Goal: Communication & Community: Answer question/provide support

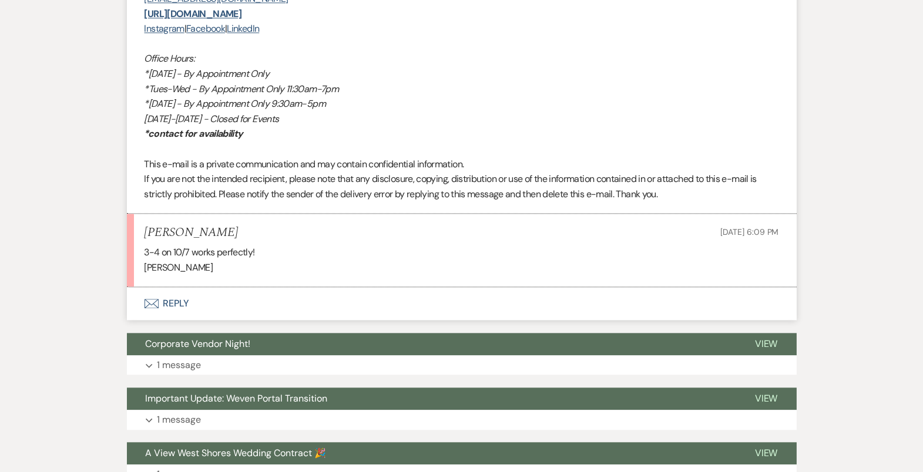
scroll to position [5012, 0]
click at [510, 311] on button "Envelope Reply" at bounding box center [462, 303] width 670 height 33
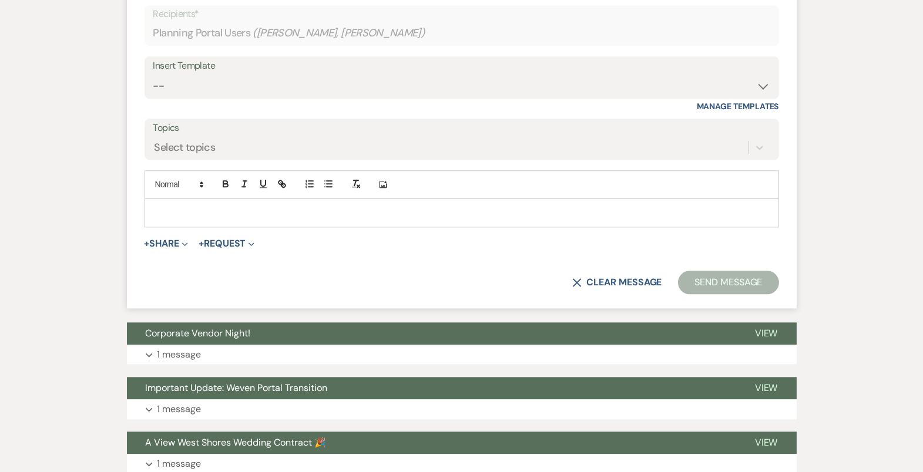
scroll to position [5371, 0]
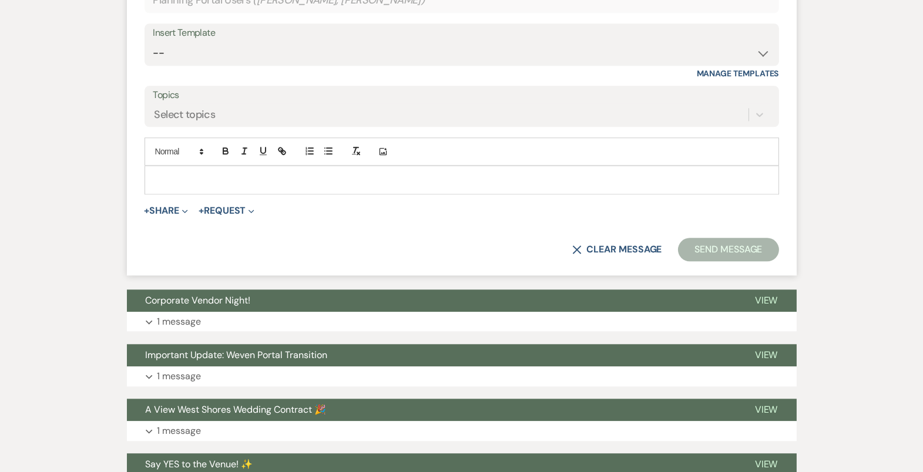
click at [445, 177] on p at bounding box center [462, 179] width 616 height 13
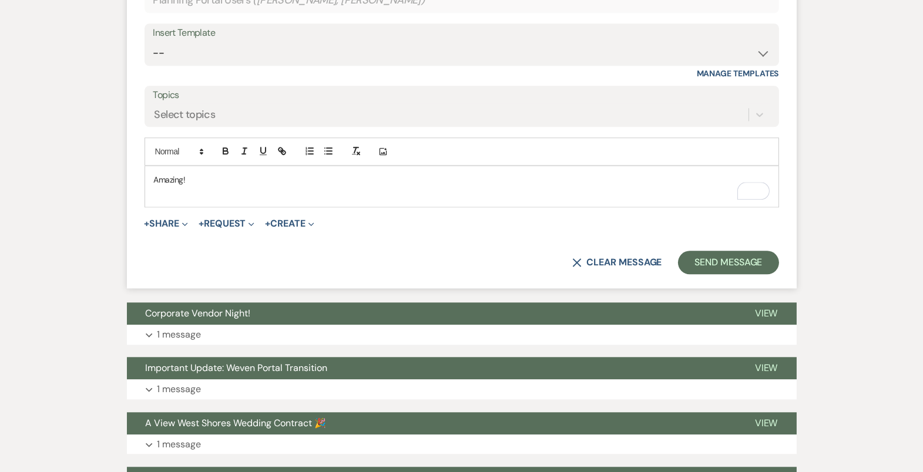
drag, startPoint x: 208, startPoint y: 175, endPoint x: 95, endPoint y: 169, distance: 113.6
copy p "Amazing!"
click at [251, 42] on select "-- Tour Confirmation Contract (Pre-Booked Leads) Out of office Inquiry Email Al…" at bounding box center [461, 53] width 617 height 23
select select "4160"
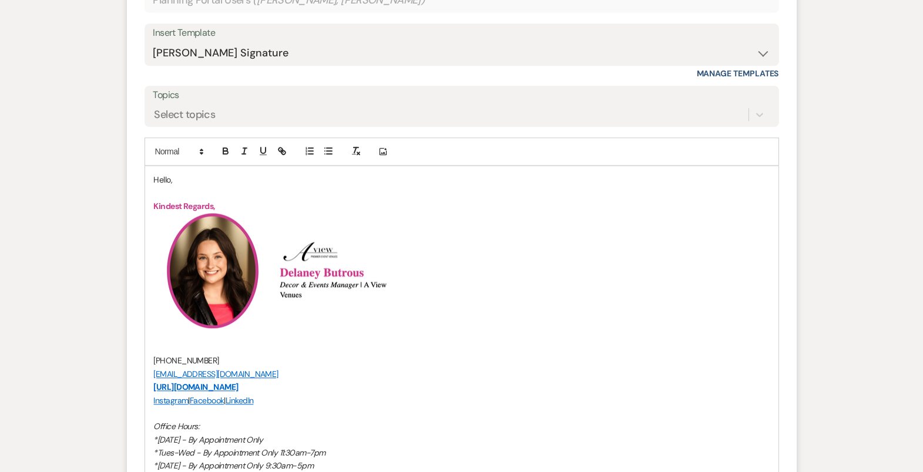
click at [166, 173] on p "Hello," at bounding box center [462, 179] width 616 height 13
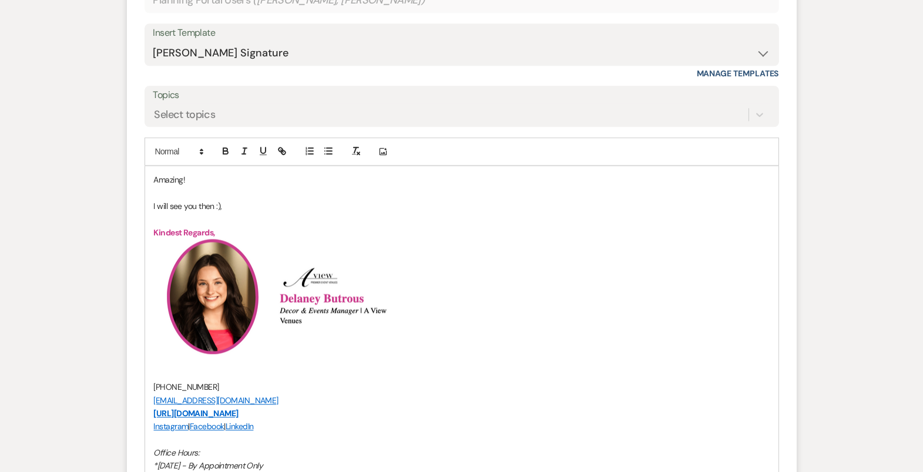
click at [286, 201] on p "I will see you then :)," at bounding box center [462, 206] width 616 height 13
click at [191, 214] on p "To enrich screen reader interactions, please activate Accessibility in Grammarl…" at bounding box center [462, 219] width 616 height 13
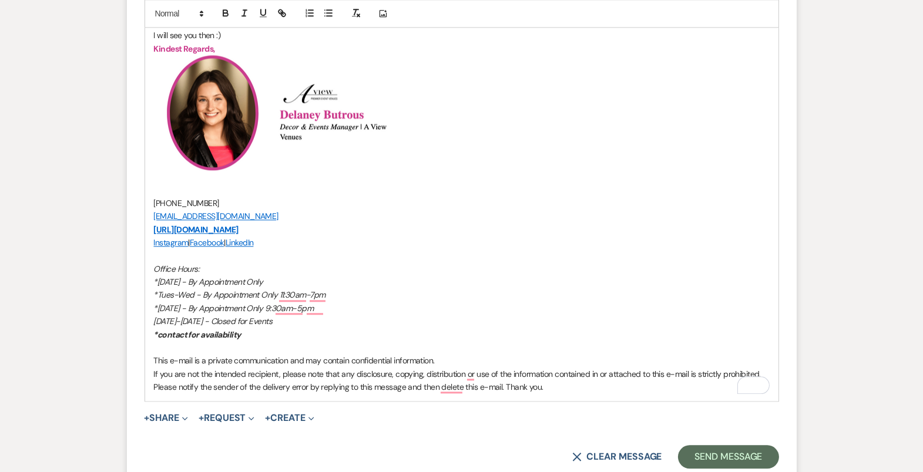
scroll to position [5551, 0]
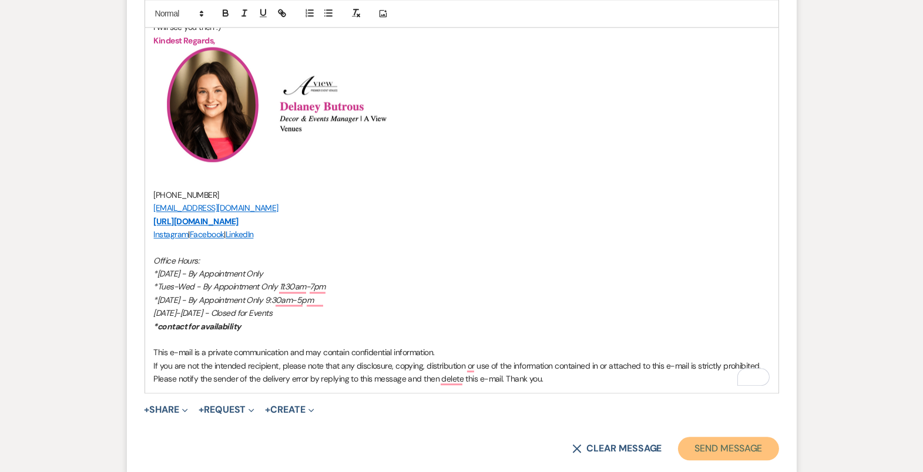
click at [755, 437] on button "Send Message" at bounding box center [728, 449] width 100 height 24
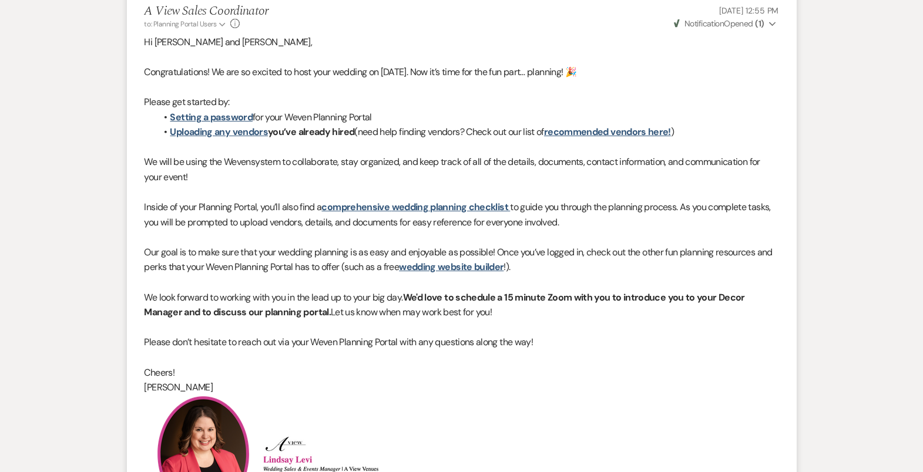
scroll to position [0, 0]
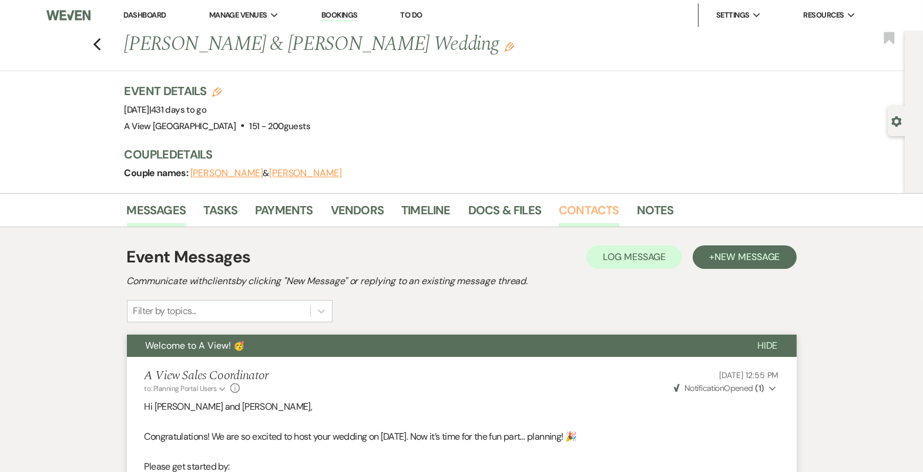
click at [579, 209] on link "Contacts" at bounding box center [589, 214] width 61 height 26
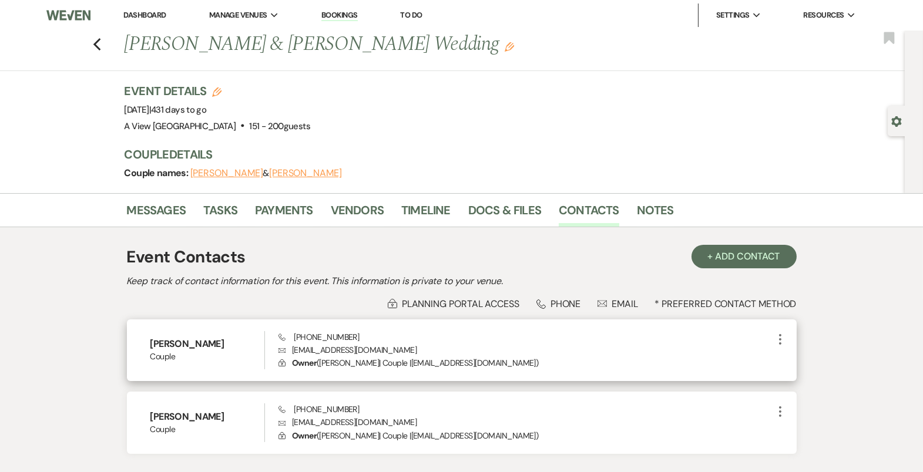
click at [357, 349] on p "Envelope [EMAIL_ADDRESS][DOMAIN_NAME]" at bounding box center [526, 350] width 494 height 13
copy p "[EMAIL_ADDRESS][DOMAIN_NAME]"
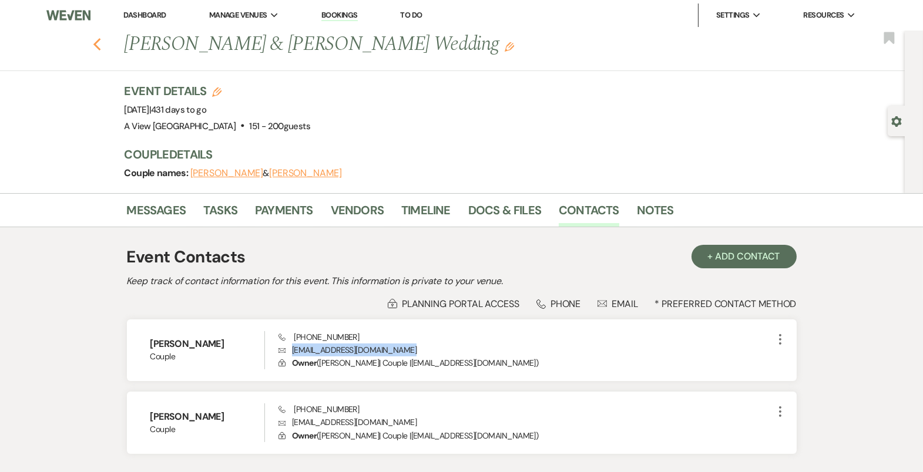
click at [96, 39] on icon "Previous" at bounding box center [97, 45] width 9 height 14
